Goal: Transaction & Acquisition: Purchase product/service

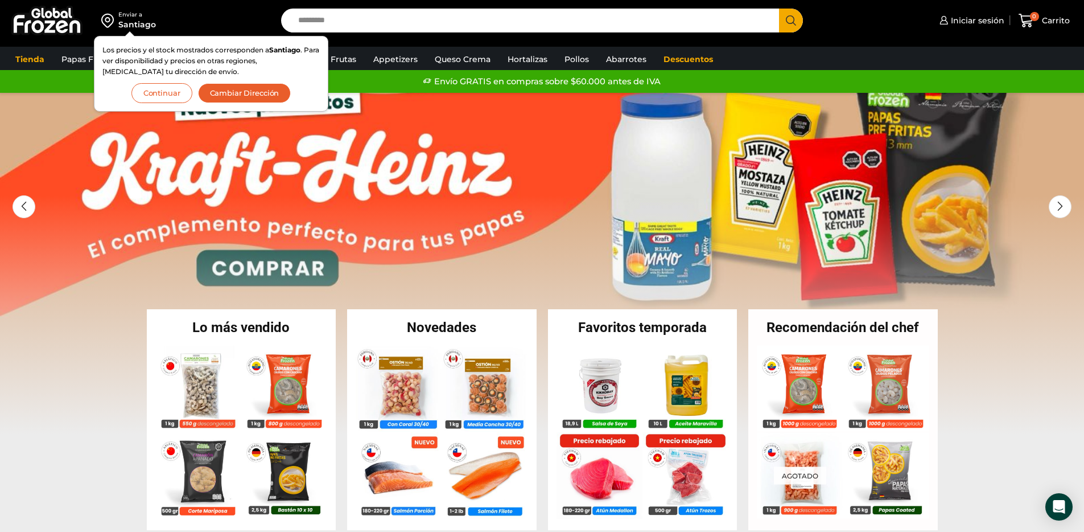
click at [156, 94] on button "Continuar" at bounding box center [162, 93] width 61 height 20
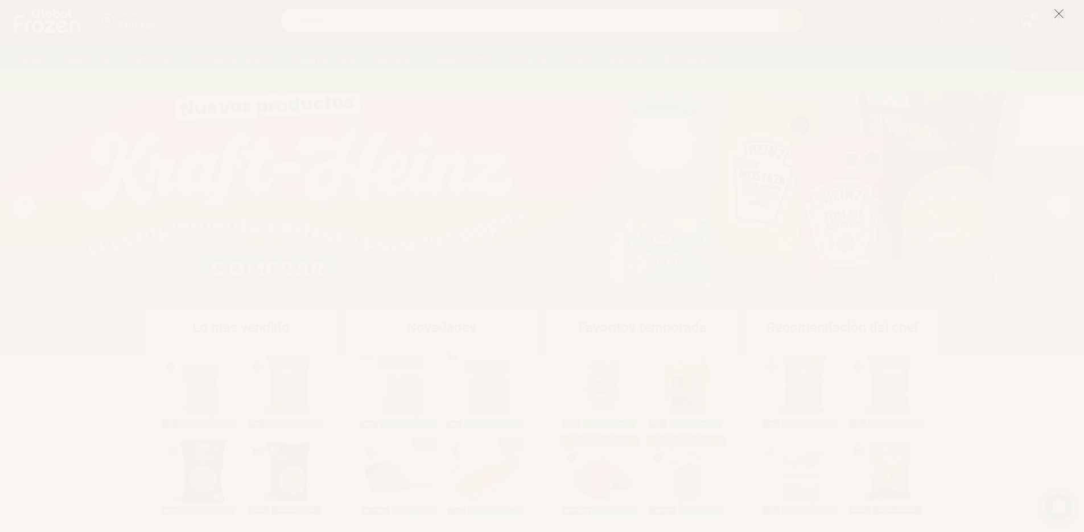
click at [1060, 18] on icon at bounding box center [1059, 14] width 10 height 10
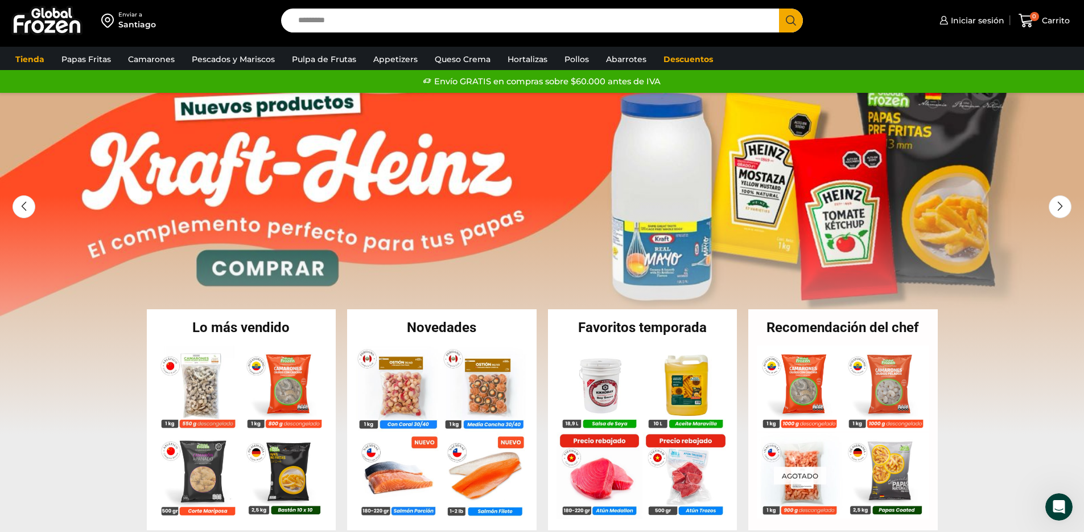
click at [381, 21] on input "Search input" at bounding box center [534, 21] width 482 height 24
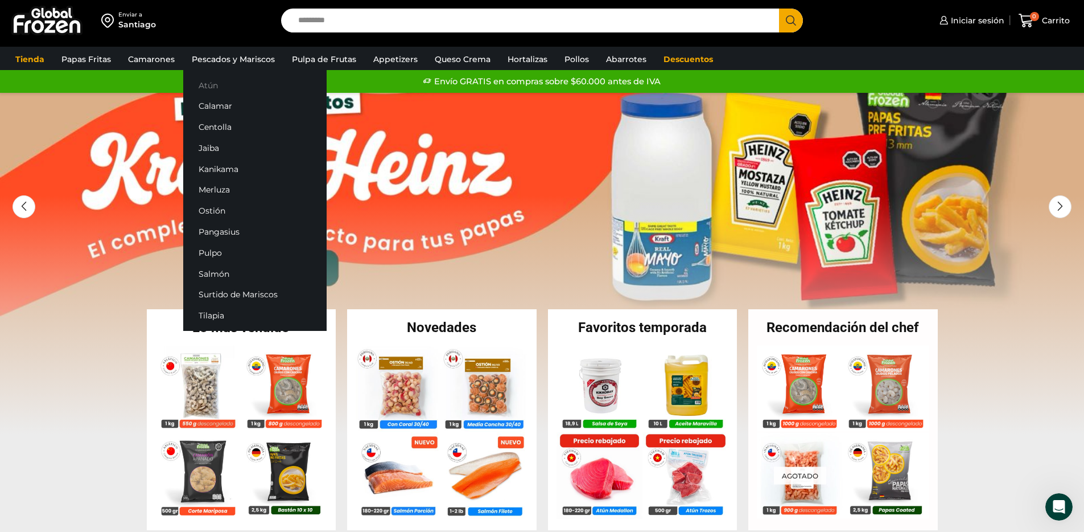
type input "*"
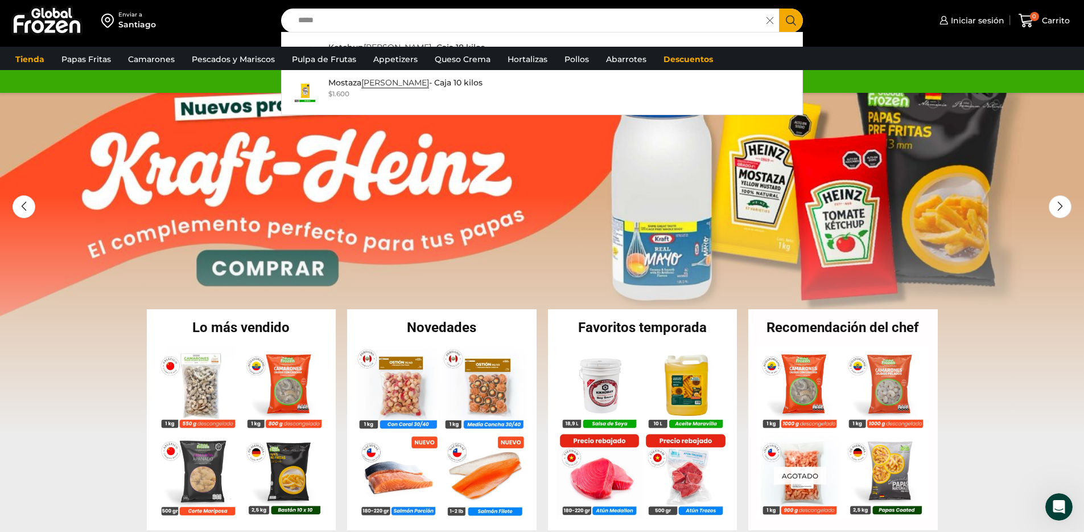
type input "*****"
drag, startPoint x: 271, startPoint y: 27, endPoint x: 222, endPoint y: 26, distance: 49.0
click at [222, 27] on div "Enviar a [GEOGRAPHIC_DATA] Los precios y el stock mostrados corresponden a [GEO…" at bounding box center [542, 20] width 1079 height 41
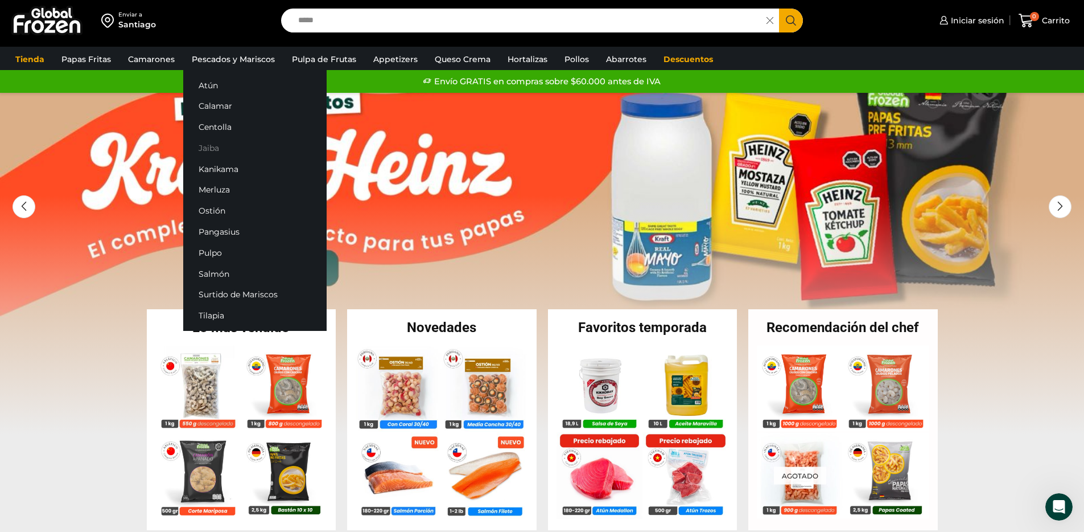
click at [208, 146] on link "Jaiba" at bounding box center [254, 148] width 143 height 21
